Goal: Navigation & Orientation: Understand site structure

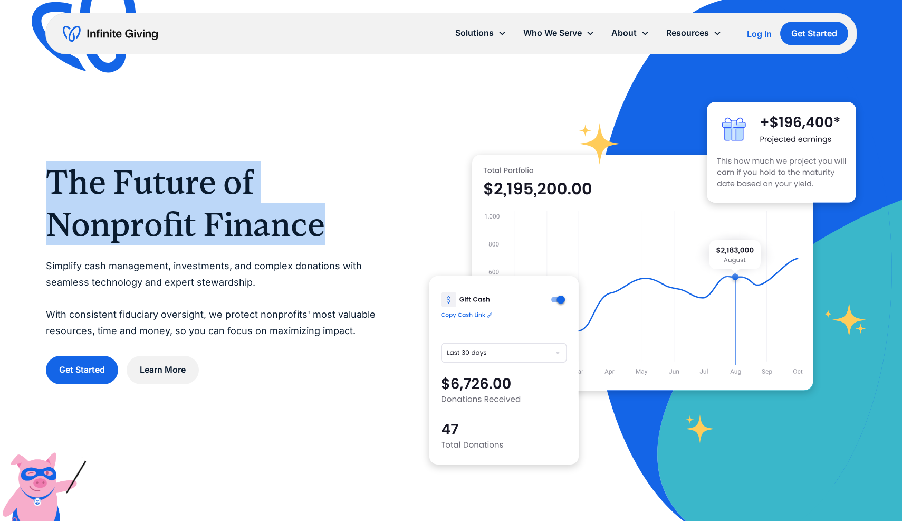
drag, startPoint x: 354, startPoint y: 232, endPoint x: 49, endPoint y: 187, distance: 308.3
click at [49, 187] on h1 "The Future of Nonprofit Finance" at bounding box center [216, 203] width 341 height 84
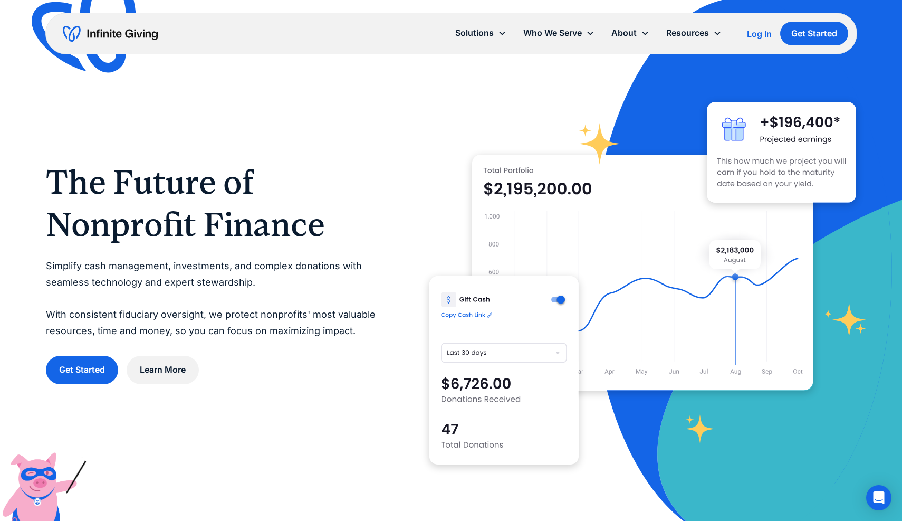
click at [145, 285] on p "Simplify cash management, investments, and complex donations with seamless tech…" at bounding box center [216, 298] width 341 height 81
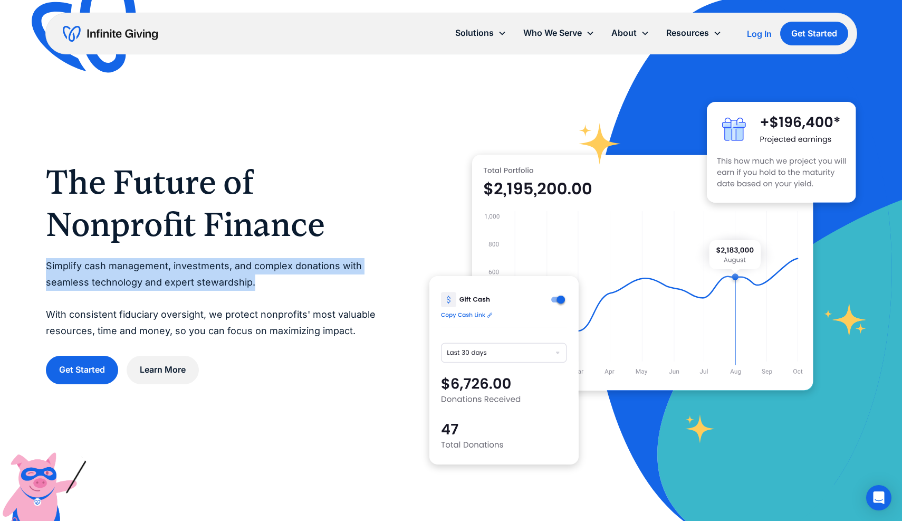
drag, startPoint x: 277, startPoint y: 278, endPoint x: 41, endPoint y: 260, distance: 236.5
click at [41, 260] on div "The Future of Nonprofit Finance Simplify cash management, investments, and comp…" at bounding box center [451, 272] width 902 height 545
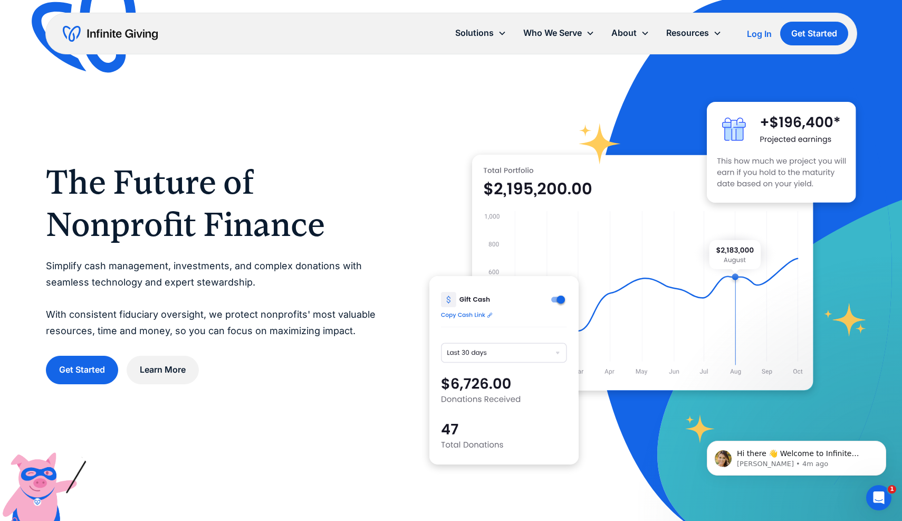
click at [273, 301] on p "Simplify cash management, investments, and complex donations with seamless tech…" at bounding box center [216, 298] width 341 height 81
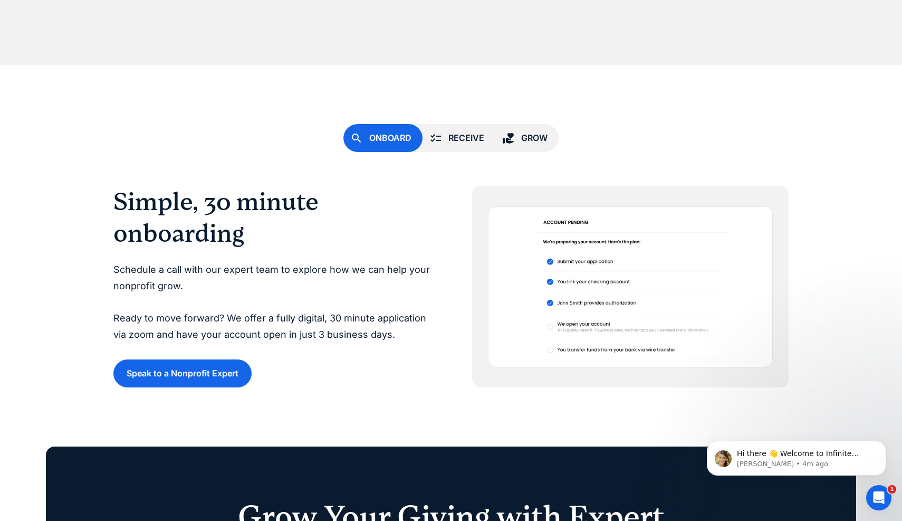
scroll to position [2808, 0]
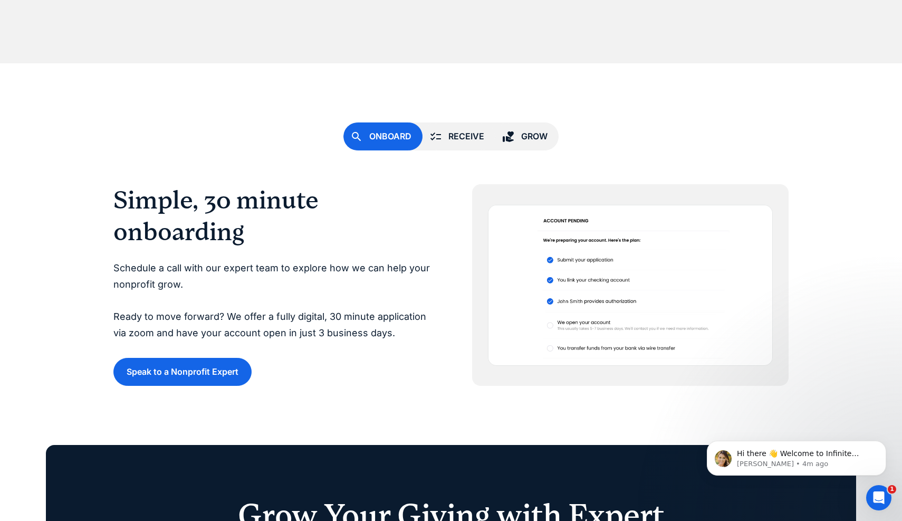
click at [451, 128] on link "Receive" at bounding box center [459, 136] width 73 height 28
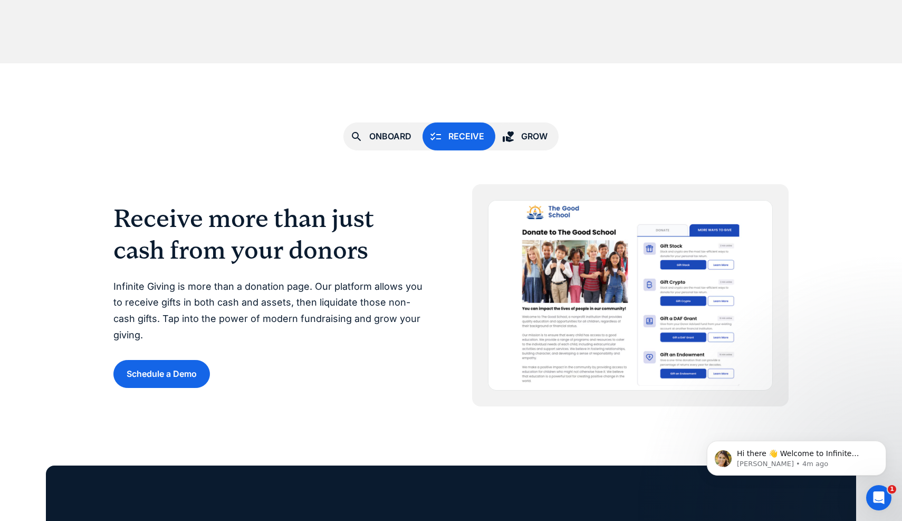
click at [530, 136] on div "Grow" at bounding box center [534, 136] width 26 height 14
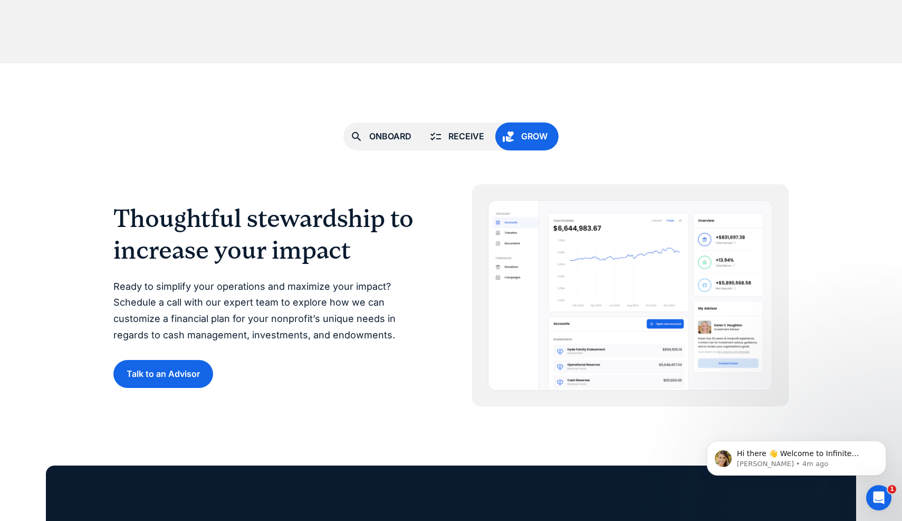
click at [424, 144] on div "Onboard Receive Grow" at bounding box center [451, 136] width 215 height 28
click at [393, 139] on div "Onboard" at bounding box center [390, 136] width 42 height 14
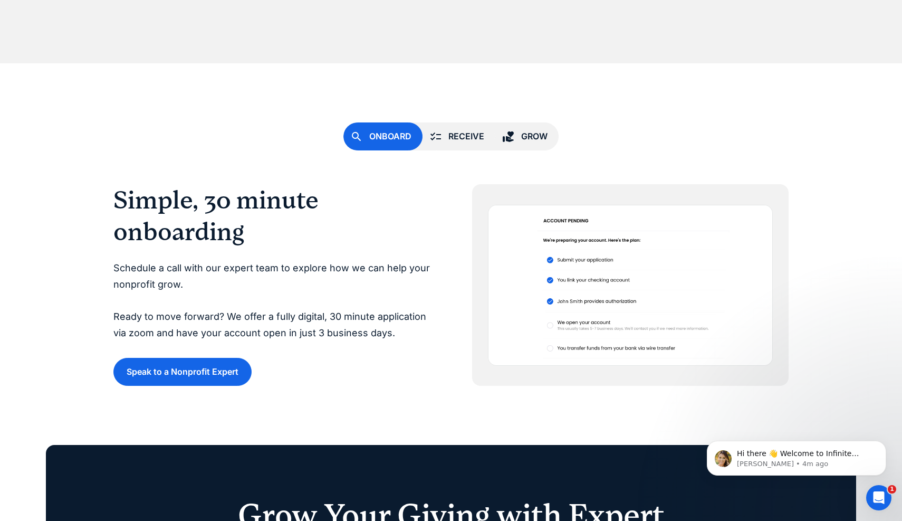
click at [441, 140] on icon at bounding box center [436, 136] width 13 height 13
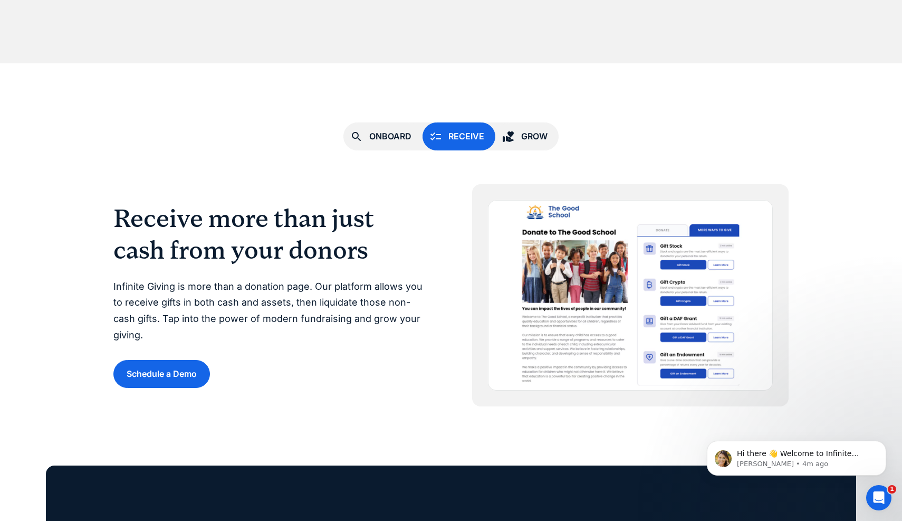
click at [519, 139] on link "Grow" at bounding box center [527, 136] width 63 height 28
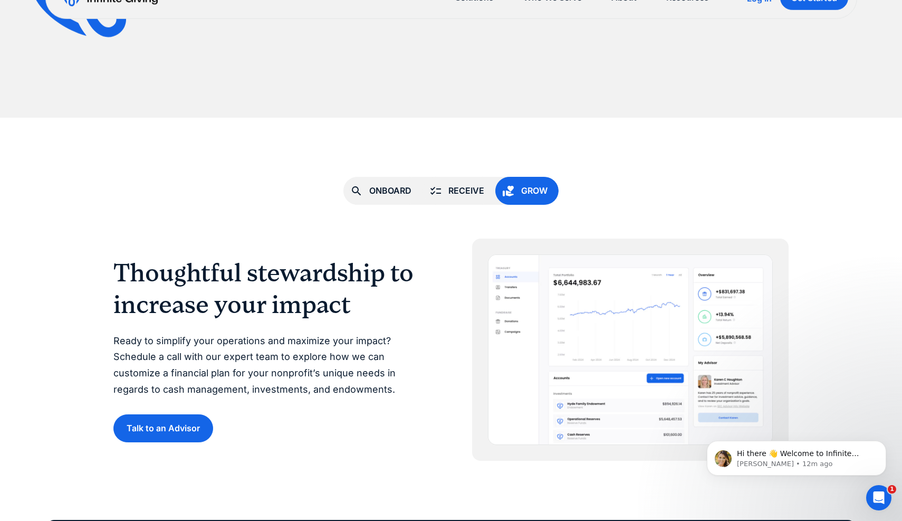
scroll to position [2756, 0]
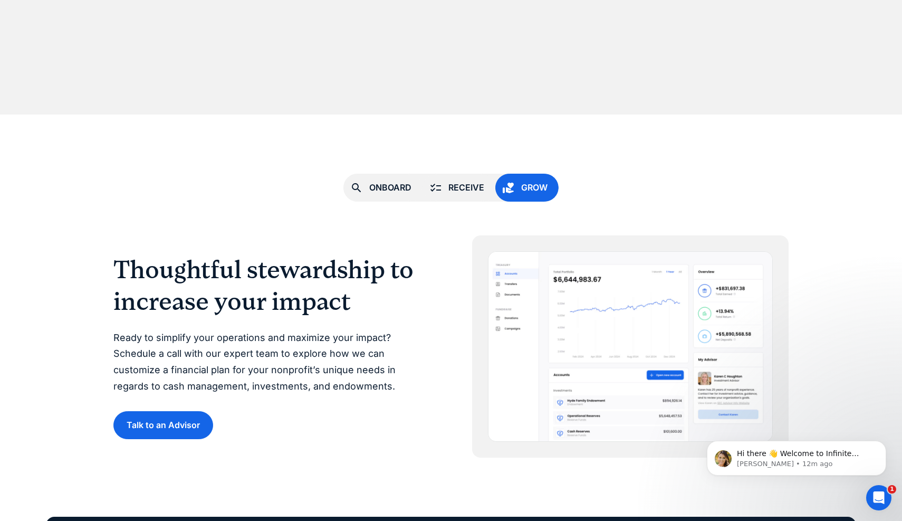
click at [409, 181] on div "Onboard" at bounding box center [390, 187] width 42 height 14
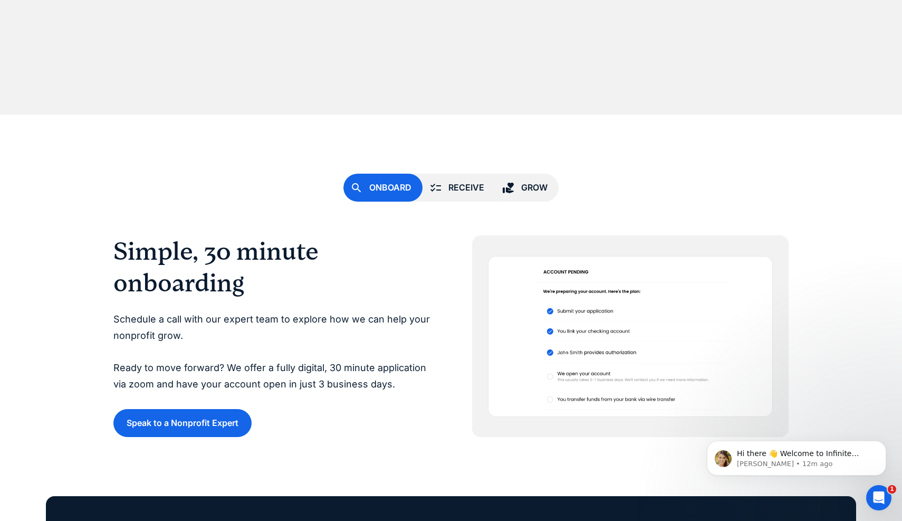
click at [463, 189] on div "Receive" at bounding box center [467, 187] width 36 height 14
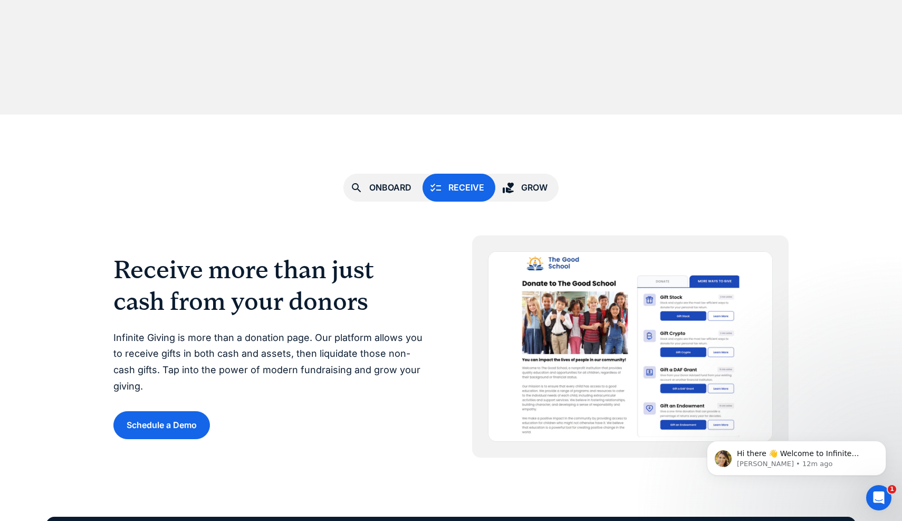
click at [516, 189] on link "Grow" at bounding box center [527, 188] width 63 height 28
